Goal: Task Accomplishment & Management: Complete application form

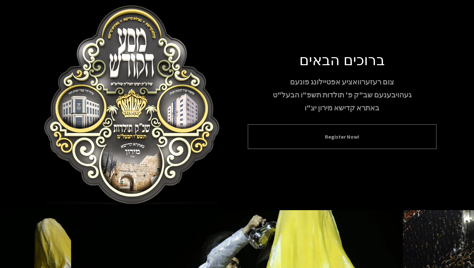
click at [296, 144] on div "Register Now!" at bounding box center [342, 136] width 189 height 25
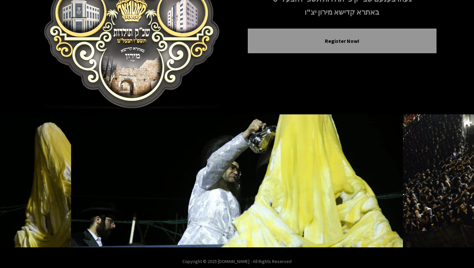
scroll to position [103, 0]
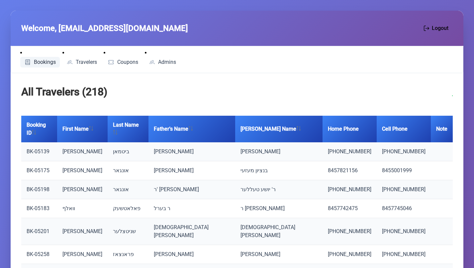
click at [37, 65] on link "Bookings" at bounding box center [40, 62] width 40 height 11
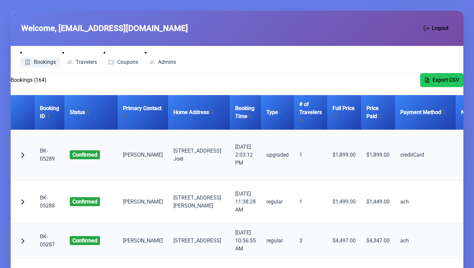
click at [46, 162] on link "BK-05289" at bounding box center [47, 154] width 15 height 14
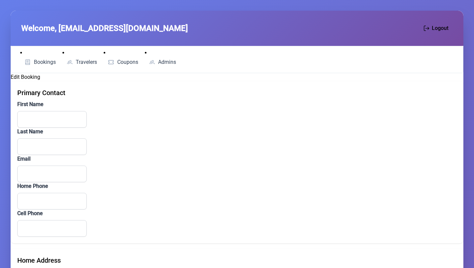
type input "[PERSON_NAME]"
type input "[EMAIL_ADDRESS][DOMAIN_NAME]"
type input "[PHONE_NUMBER]"
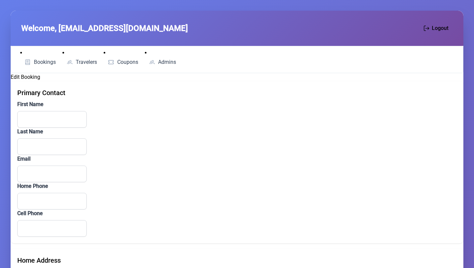
type input "[STREET_ADDRESS]"
type input "201"
type input "[PERSON_NAME]"
type input "NY"
type input "10950"
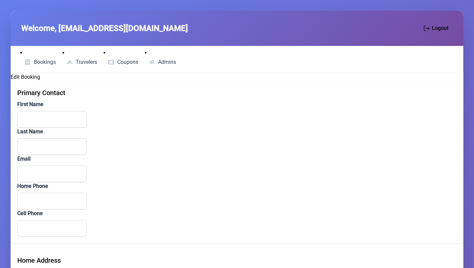
type textarea "דירה נעבן מערב אויב מעגליך דירה פון טעגדי בעסער צו זיין איינער אליין אין א שטוב"
type input "creditCard"
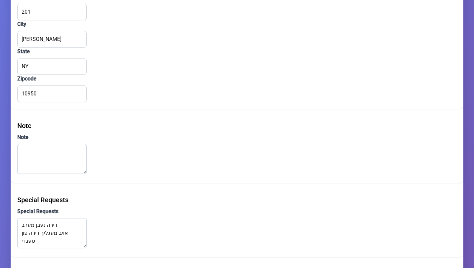
scroll to position [365, 0]
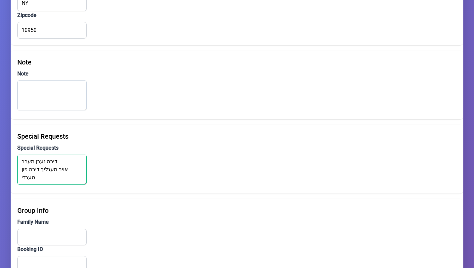
click at [23, 164] on textarea "דירה נעבן מערב אויב מעגליך דירה פון טעגדי בעסער צו זיין איינער אליין אין א שטוב" at bounding box center [51, 169] width 69 height 30
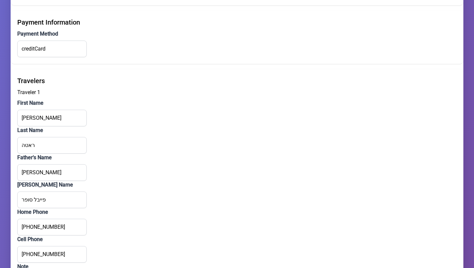
scroll to position [710, 0]
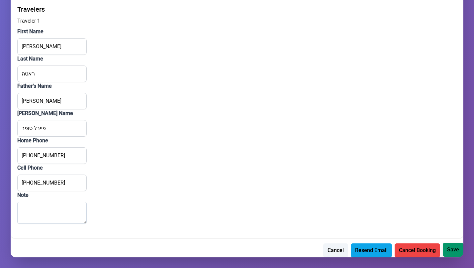
type textarea "דירה נעבן מערה אויב מעגליך דירה פון טעגדי בעסער צו זיין איינער אליין אין א שטוב"
click at [458, 250] on span "Save" at bounding box center [453, 249] width 12 height 8
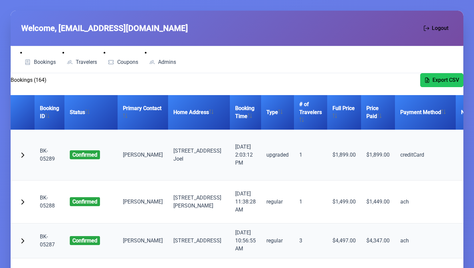
click at [44, 162] on link "BK-05289" at bounding box center [47, 154] width 15 height 14
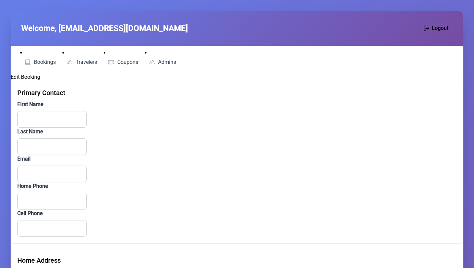
type input "[PERSON_NAME]"
type input "[EMAIL_ADDRESS][DOMAIN_NAME]"
type input "[PHONE_NUMBER]"
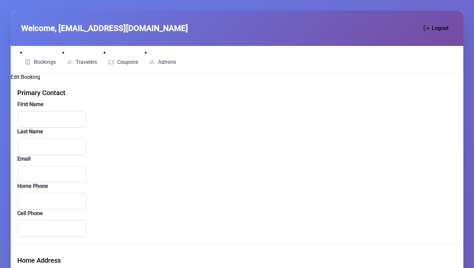
type input "[STREET_ADDRESS]"
type input "201"
type input "[PERSON_NAME]"
type input "NY"
type input "10950"
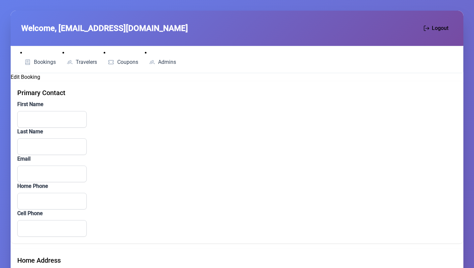
type textarea "דירה נעבן מערה אויב מעגליך דירה פון טעגדי בעסער צו זיין איינער אליין אין א שטוב"
type input "creditCard"
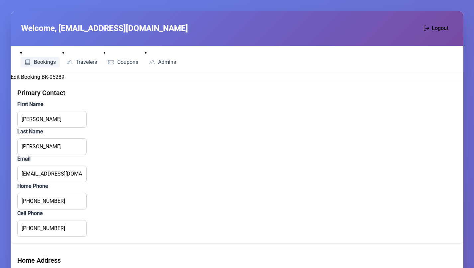
click at [34, 58] on link "Bookings" at bounding box center [40, 62] width 40 height 11
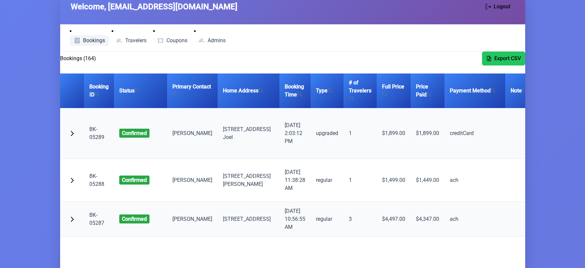
scroll to position [33, 0]
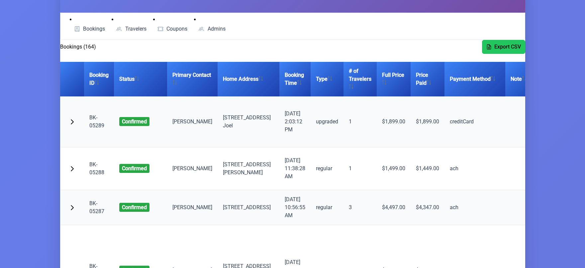
click at [473, 141] on td "דירה נעבן מערה אויב מעגליך דירה פון טעגדי בעסער צו זיין איינער אליין אין א שטוב" at bounding box center [564, 121] width 50 height 51
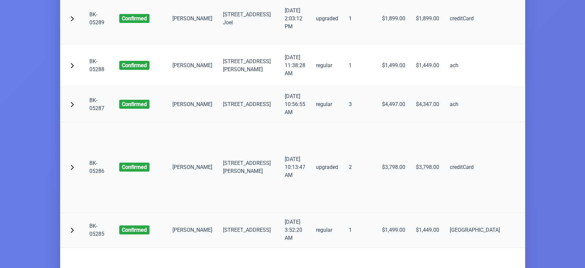
scroll to position [166, 0]
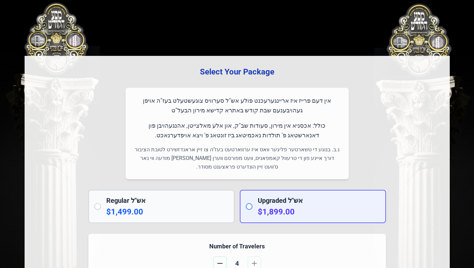
scroll to position [936, 0]
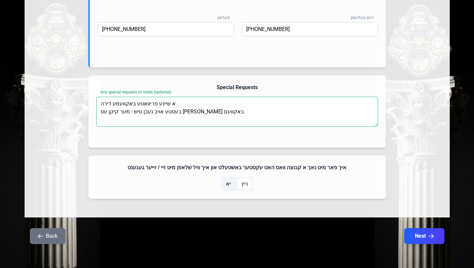
click at [216, 113] on textarea "א שיינע פריוואטע באקוועמע דירה בעסטע אויב נעבן טיש - מער קיקן עס [PERSON_NAME] …" at bounding box center [237, 112] width 282 height 30
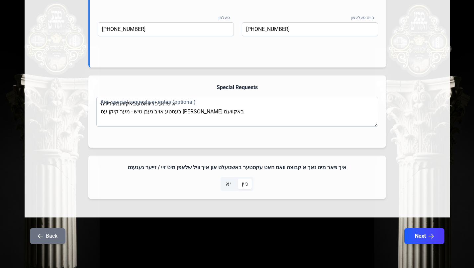
drag, startPoint x: 437, startPoint y: 23, endPoint x: 439, endPoint y: 28, distance: 5.2
